Goal: Obtain resource: Download file/media

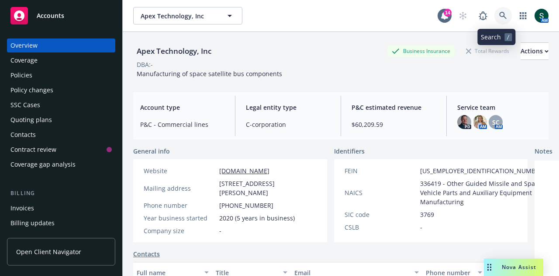
click at [500, 14] on icon at bounding box center [503, 16] width 8 height 8
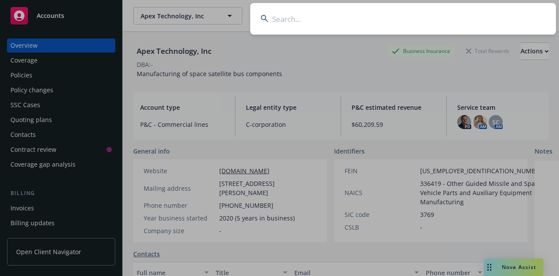
click at [299, 18] on input at bounding box center [403, 18] width 306 height 31
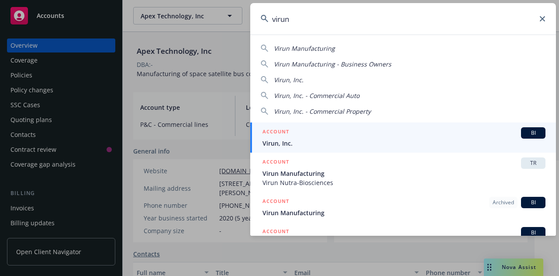
type input "virun"
click at [283, 135] on h5 "ACCOUNT" at bounding box center [275, 132] width 27 height 10
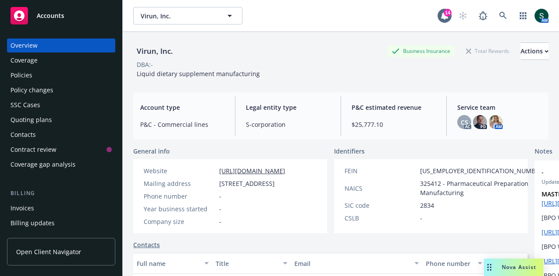
click at [39, 73] on div "Policies" at bounding box center [60, 75] width 101 height 14
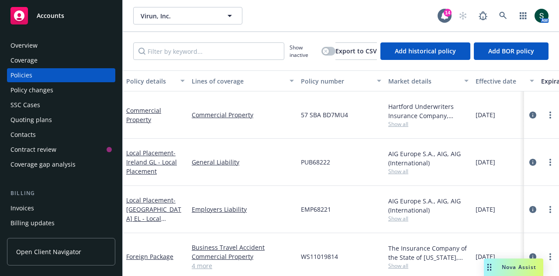
click at [143, 110] on div "Commercial Property" at bounding box center [155, 115] width 59 height 18
click at [140, 106] on link "Commercial Property" at bounding box center [143, 114] width 35 height 17
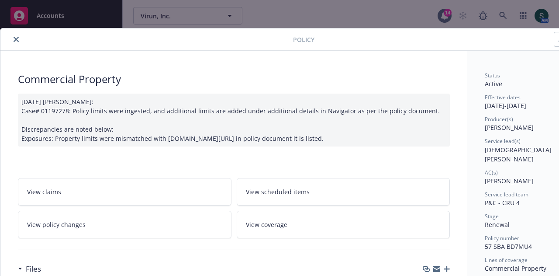
click at [17, 41] on button "close" at bounding box center [16, 39] width 10 height 10
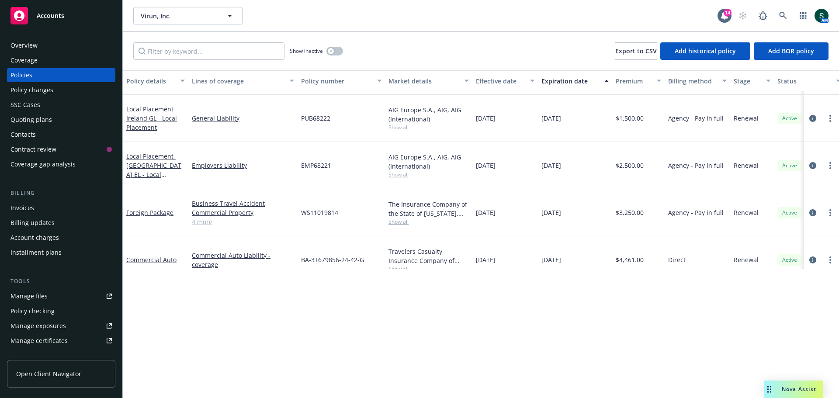
scroll to position [87, 0]
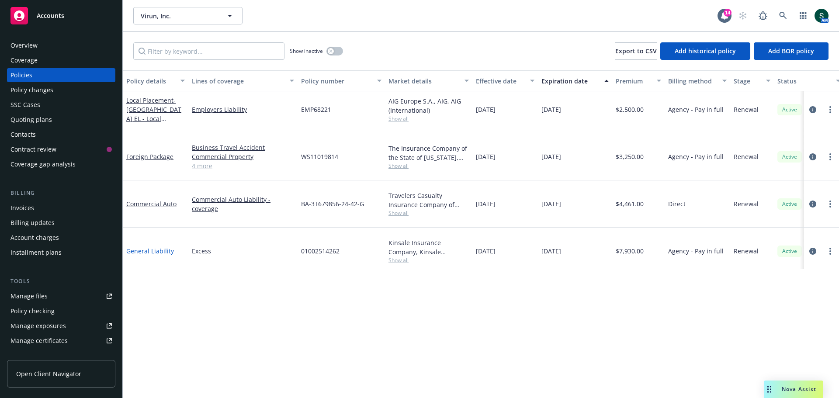
click at [147, 247] on link "General Liability" at bounding box center [150, 251] width 48 height 8
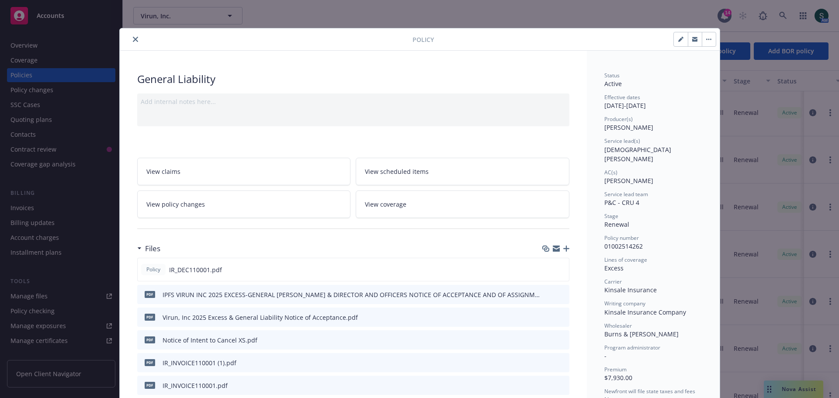
click at [135, 40] on button "close" at bounding box center [135, 39] width 10 height 10
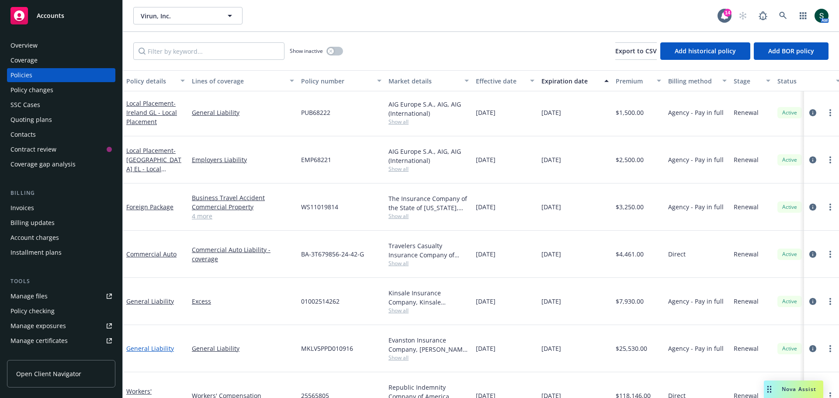
click at [143, 275] on link "General Liability" at bounding box center [150, 348] width 48 height 8
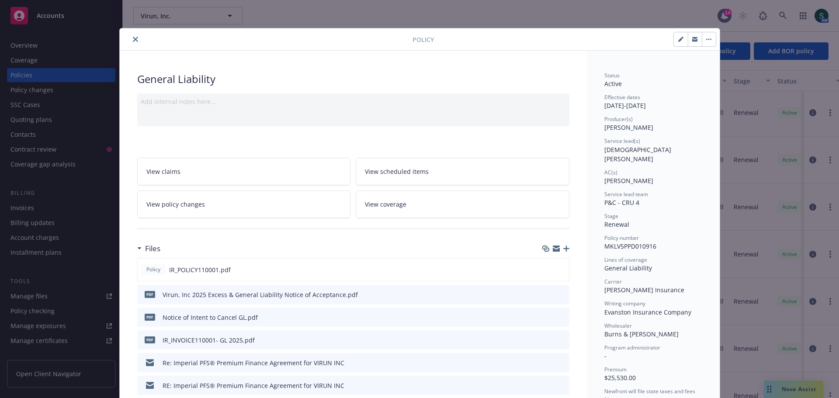
click at [130, 38] on button "close" at bounding box center [135, 39] width 10 height 10
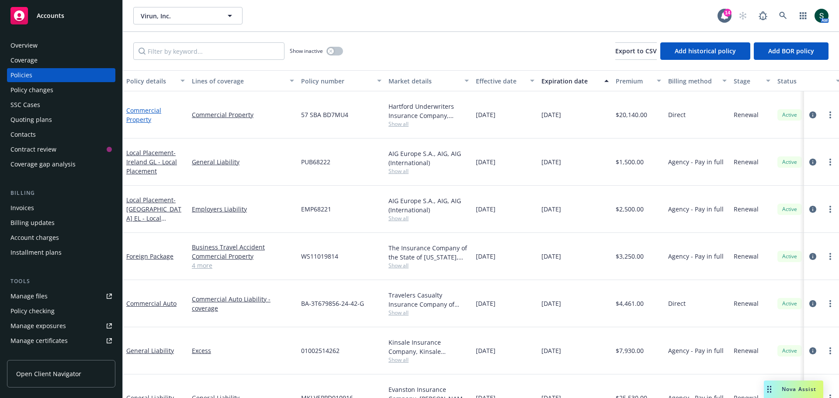
click at [142, 116] on link "Commercial Property" at bounding box center [143, 114] width 35 height 17
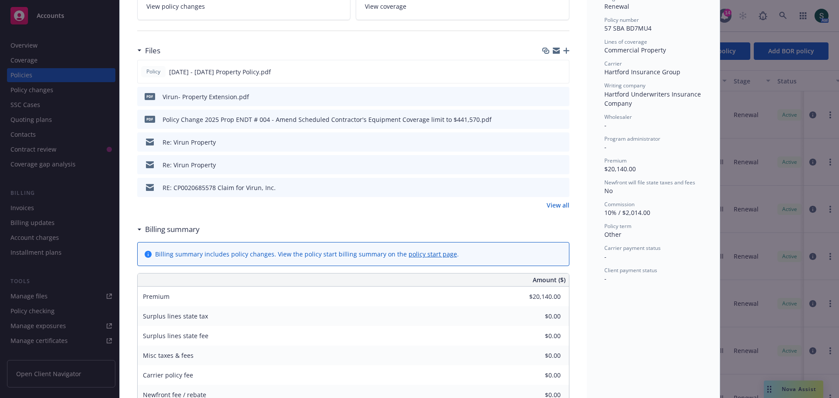
scroll to position [218, 0]
click at [559, 204] on link "View all" at bounding box center [557, 204] width 23 height 9
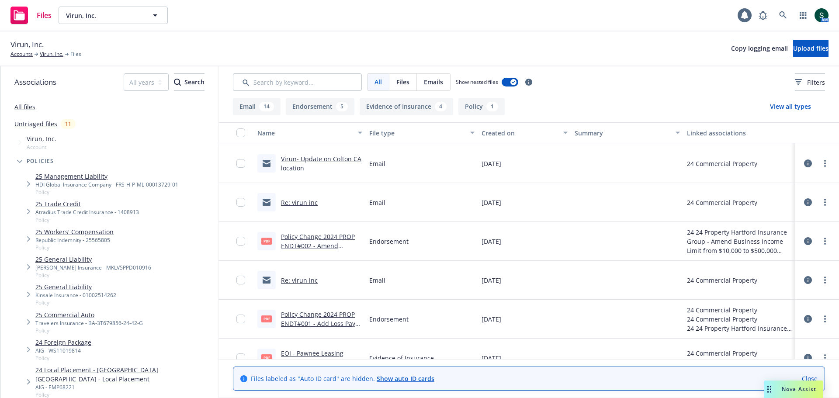
scroll to position [535, 0]
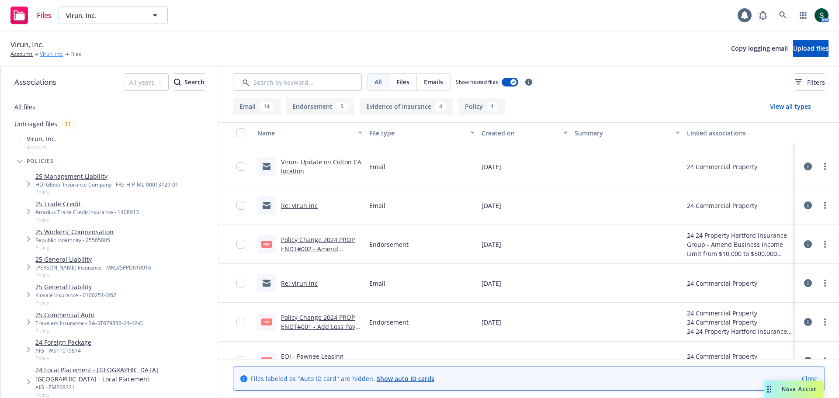
click at [50, 55] on link "Virun, Inc." at bounding box center [52, 54] width 24 height 8
